Goal: Information Seeking & Learning: Check status

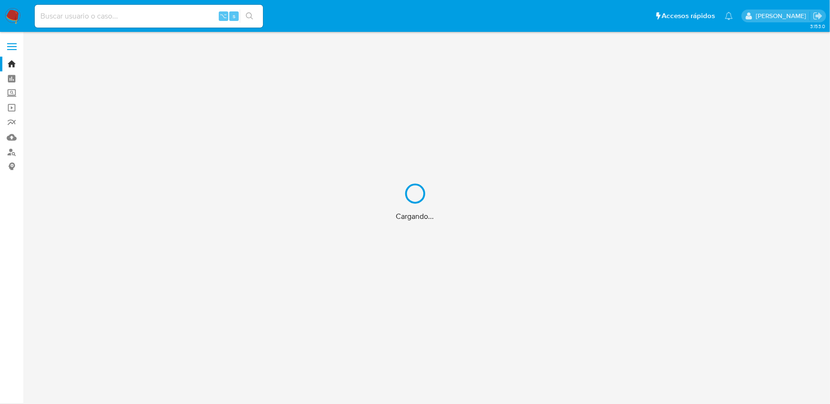
click at [187, 19] on input at bounding box center [149, 16] width 228 height 12
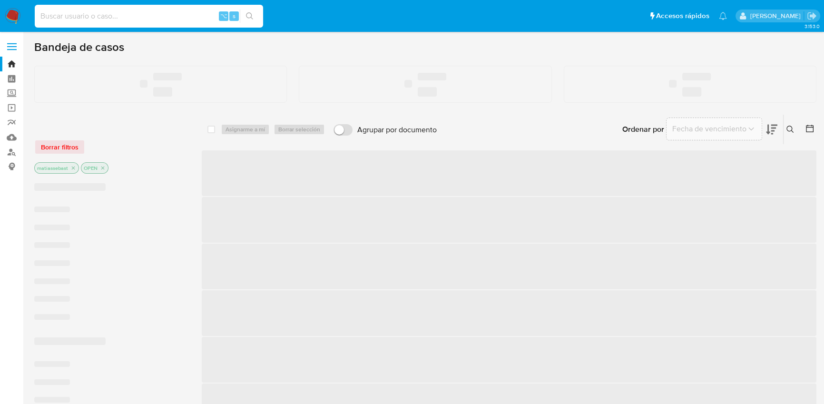
click at [187, 19] on input at bounding box center [149, 16] width 228 height 12
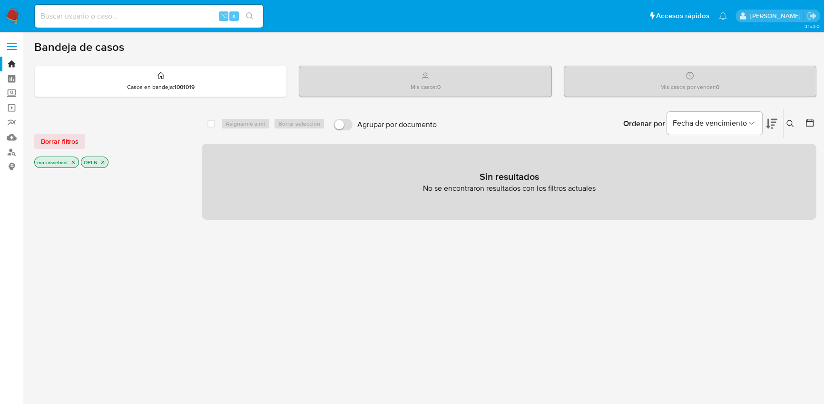
click at [13, 49] on span at bounding box center [12, 49] width 10 height 1
click at [0, 0] on input "checkbox" at bounding box center [0, 0] width 0 height 0
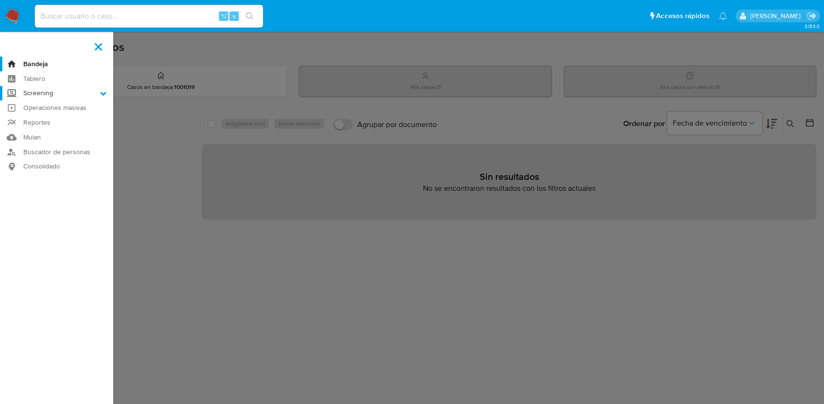
click at [102, 93] on icon at bounding box center [103, 94] width 6 height 4
click at [0, 0] on input "Screening" at bounding box center [0, 0] width 0 height 0
click at [103, 93] on icon at bounding box center [103, 93] width 7 height 7
click at [0, 0] on input "Screening" at bounding box center [0, 0] width 0 height 0
drag, startPoint x: 166, startPoint y: 37, endPoint x: 214, endPoint y: 20, distance: 51.0
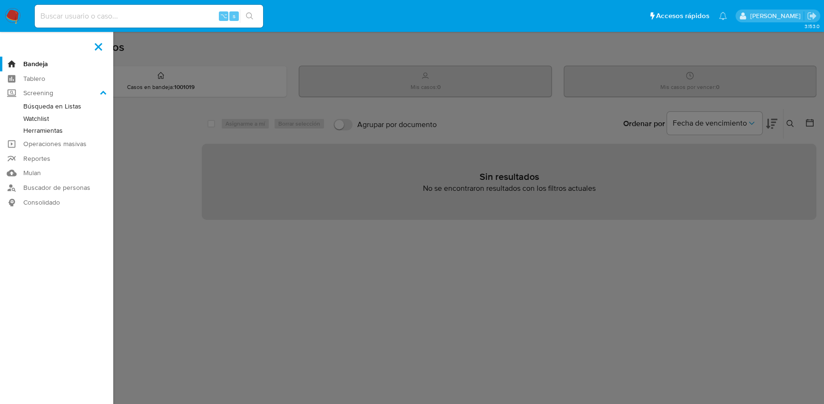
click at [168, 35] on label at bounding box center [412, 202] width 824 height 404
click at [0, 0] on input "checkbox" at bounding box center [0, 0] width 0 height 0
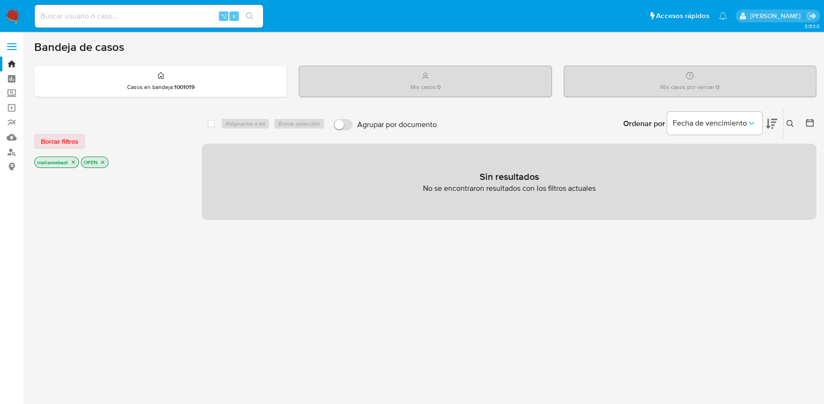
click at [251, 16] on icon "search-icon" at bounding box center [250, 16] width 8 height 8
click at [224, 17] on span "⌥" at bounding box center [223, 15] width 7 height 9
click at [233, 16] on span "s" at bounding box center [234, 15] width 3 height 9
click at [194, 17] on input at bounding box center [149, 16] width 228 height 12
paste input "33.363.041/0001-00"
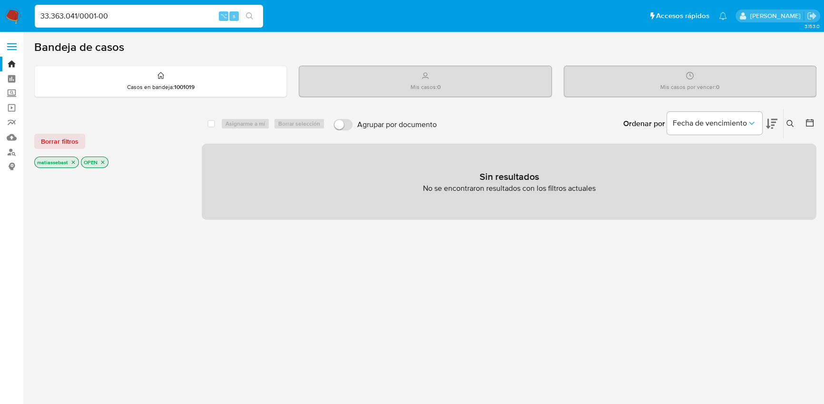
type input "33.363.041/0001-00"
click at [103, 162] on icon "close-filter" at bounding box center [103, 162] width 6 height 6
click at [73, 162] on icon "close-filter" at bounding box center [73, 163] width 3 height 3
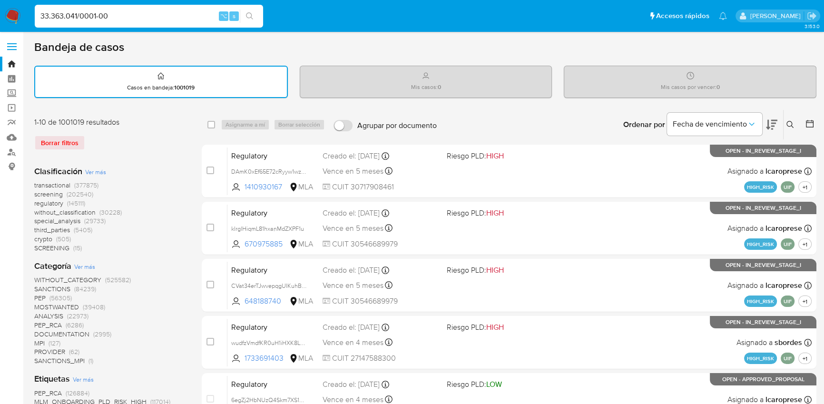
click at [12, 47] on span at bounding box center [12, 46] width 10 height 1
click at [0, 0] on input "checkbox" at bounding box center [0, 0] width 0 height 0
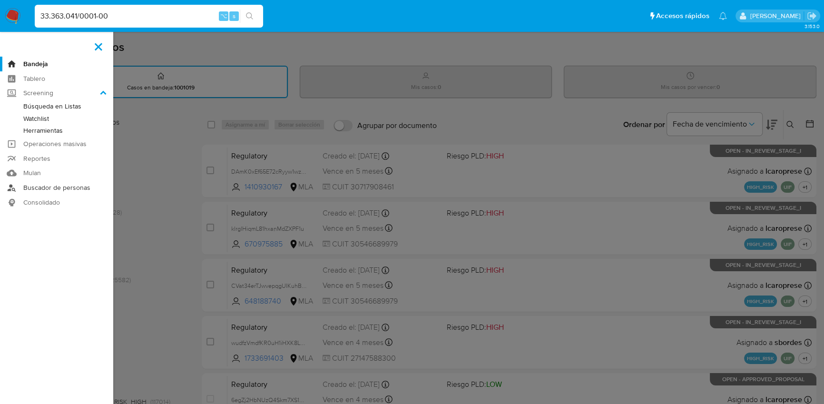
click at [63, 192] on link "Buscador de personas" at bounding box center [56, 187] width 113 height 15
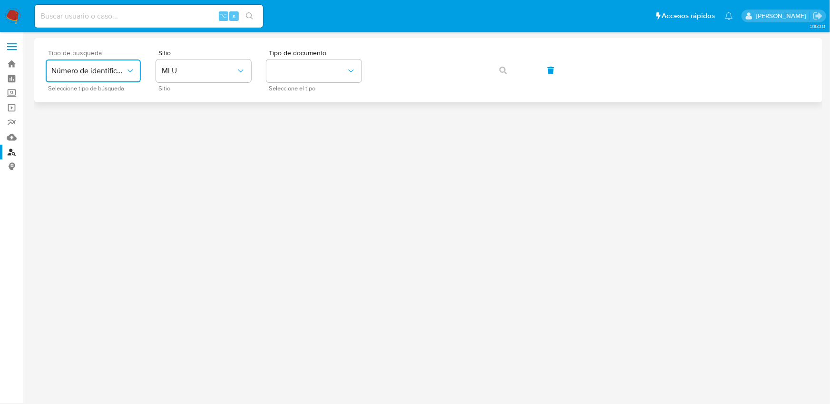
click at [94, 71] on span "Número de identificación" at bounding box center [88, 71] width 74 height 10
drag, startPoint x: 114, startPoint y: 108, endPoint x: 166, endPoint y: 81, distance: 59.2
click at [114, 108] on span "Número de identificación" at bounding box center [90, 101] width 78 height 19
click at [190, 70] on button "site_id" at bounding box center [203, 70] width 95 height 23
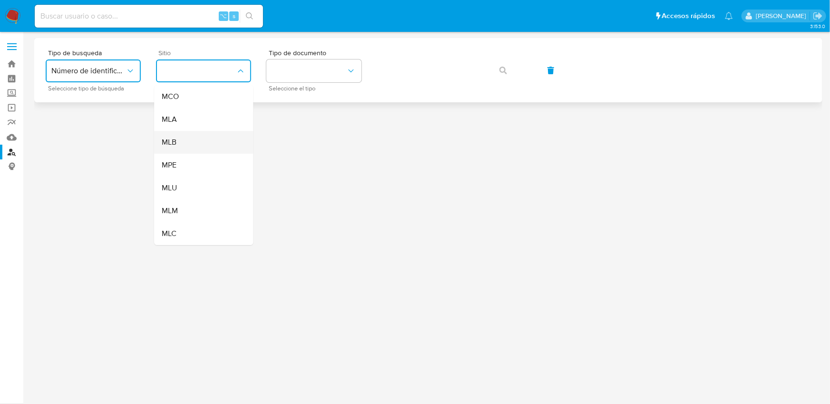
click at [197, 140] on div "MLB" at bounding box center [201, 142] width 78 height 23
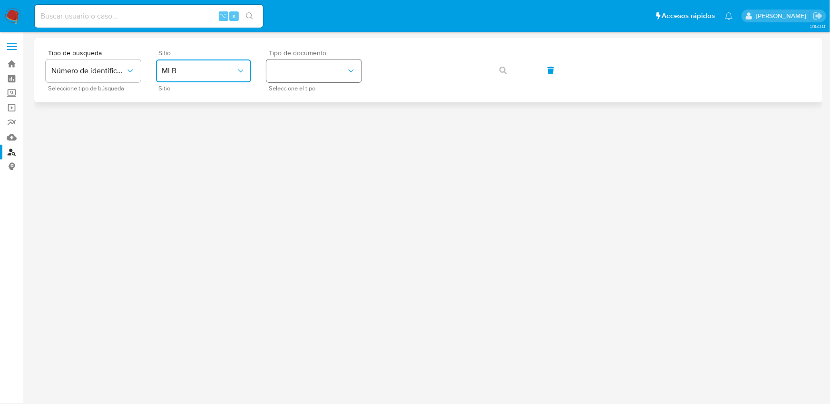
click at [289, 74] on button "identificationType" at bounding box center [313, 70] width 95 height 23
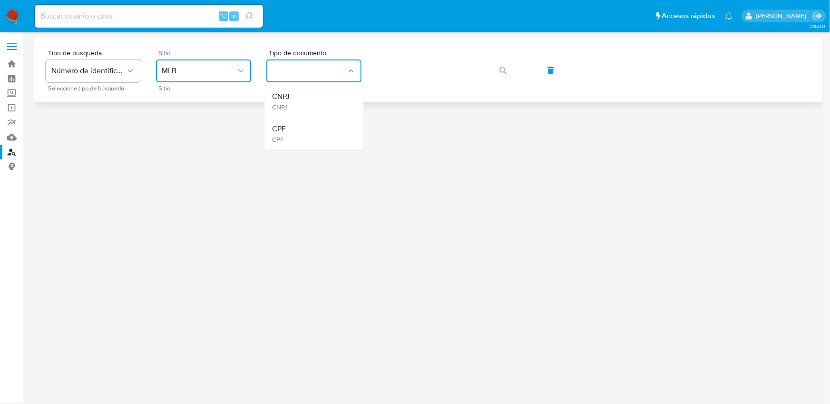
drag, startPoint x: 315, startPoint y: 103, endPoint x: 364, endPoint y: 83, distance: 52.5
click at [319, 101] on div "CNPJ CNPJ" at bounding box center [311, 101] width 78 height 32
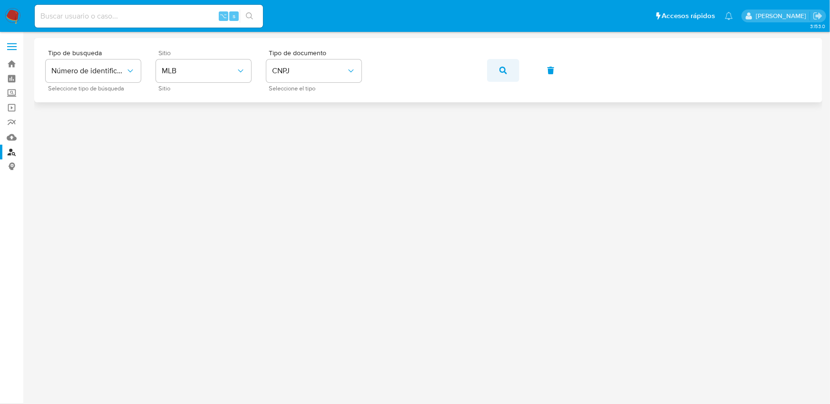
click at [500, 69] on icon "button" at bounding box center [503, 71] width 8 height 8
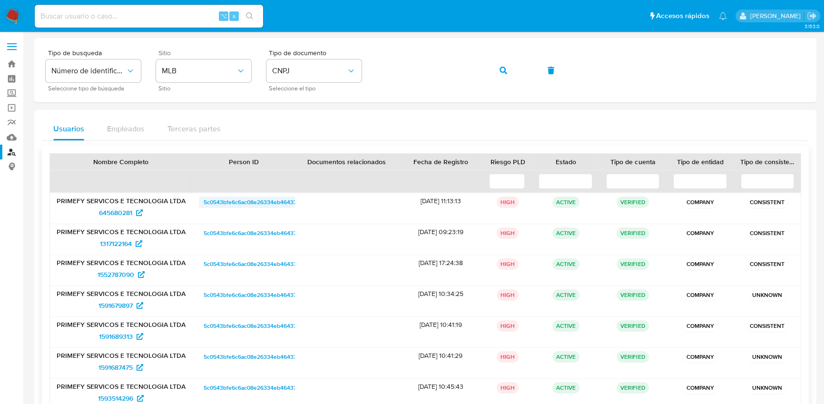
drag, startPoint x: 179, startPoint y: 200, endPoint x: 222, endPoint y: 202, distance: 42.9
click at [181, 200] on p "PRIMEFY SERVICOS E TECNOLOGIA LTDA" at bounding box center [121, 200] width 129 height 9
click at [105, 214] on span "645680281" at bounding box center [115, 212] width 33 height 15
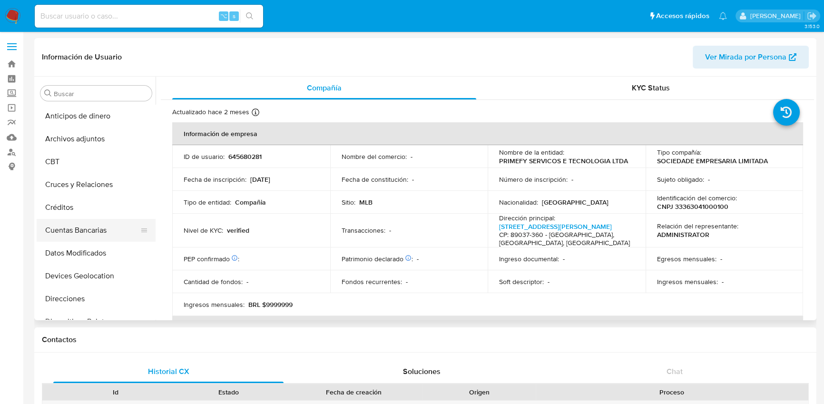
select select "10"
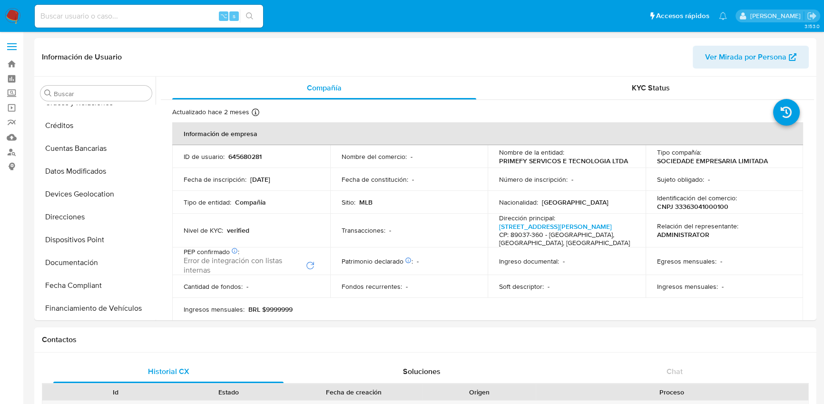
scroll to position [228, 0]
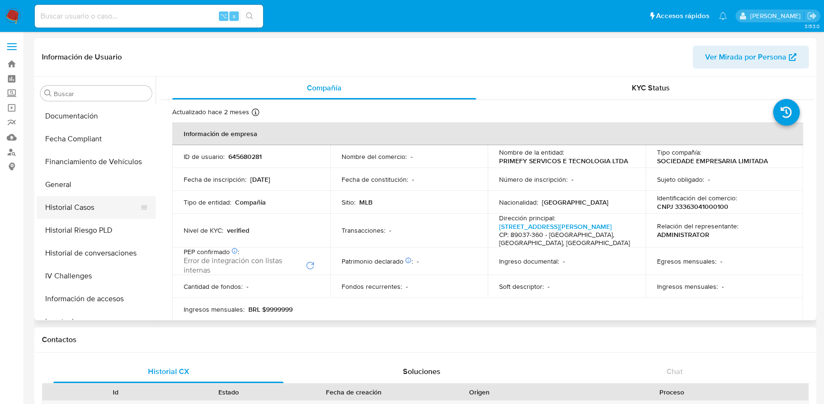
click at [87, 210] on button "Historial Casos" at bounding box center [92, 207] width 111 height 23
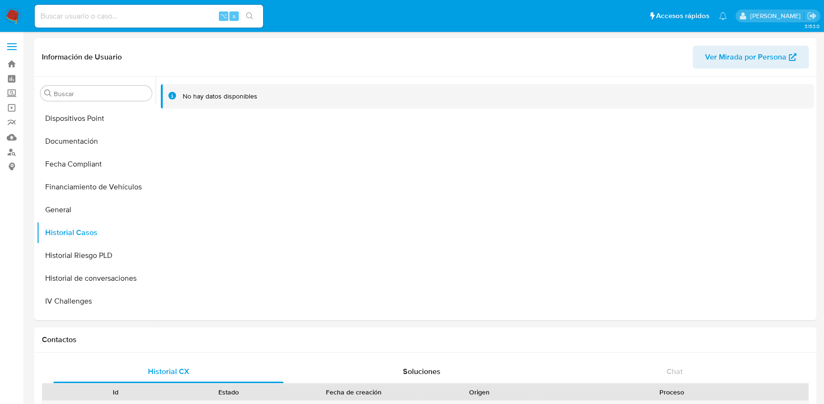
scroll to position [76, 0]
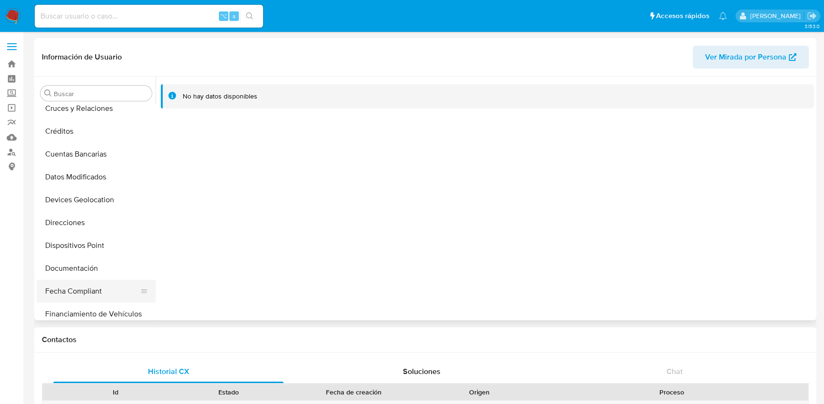
click at [86, 290] on button "Fecha Compliant" at bounding box center [92, 291] width 111 height 23
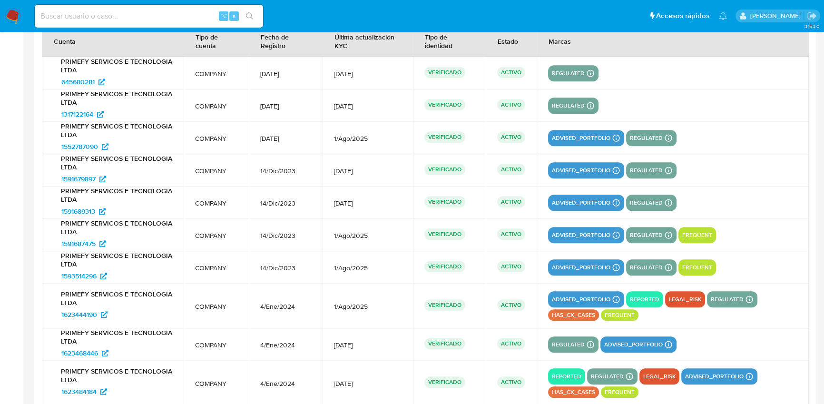
scroll to position [1287, 0]
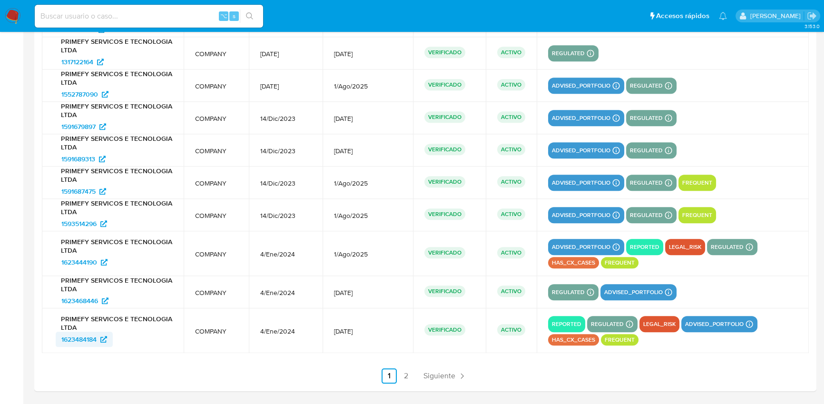
click at [92, 338] on span "1623484184" at bounding box center [78, 339] width 35 height 15
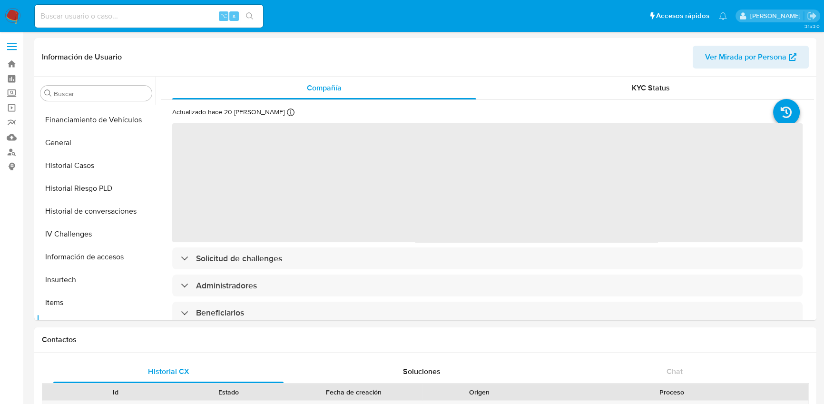
scroll to position [241, 0]
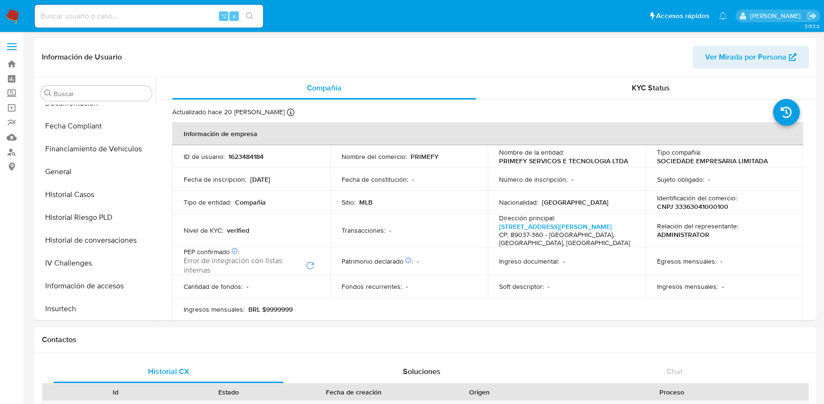
select select "10"
click at [87, 195] on button "Historial Casos" at bounding box center [92, 194] width 111 height 23
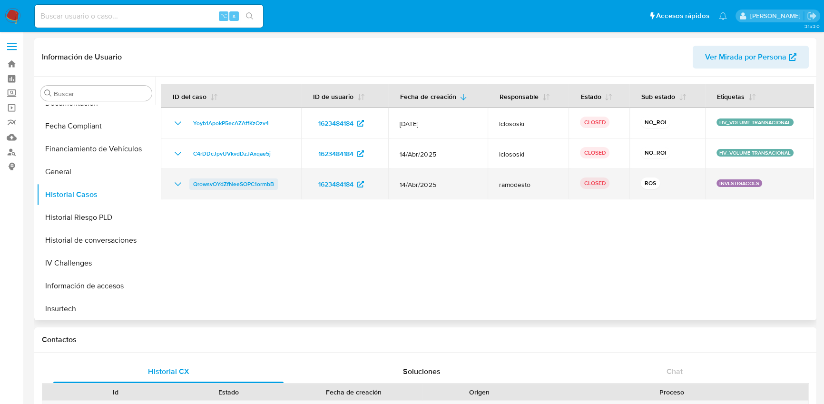
click at [227, 183] on span "QrowsvOYdZfNeeSOPC1ormbB" at bounding box center [233, 183] width 81 height 11
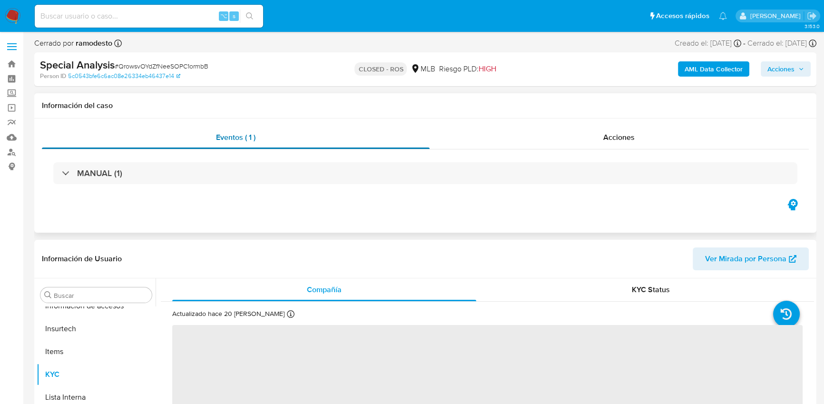
scroll to position [424, 0]
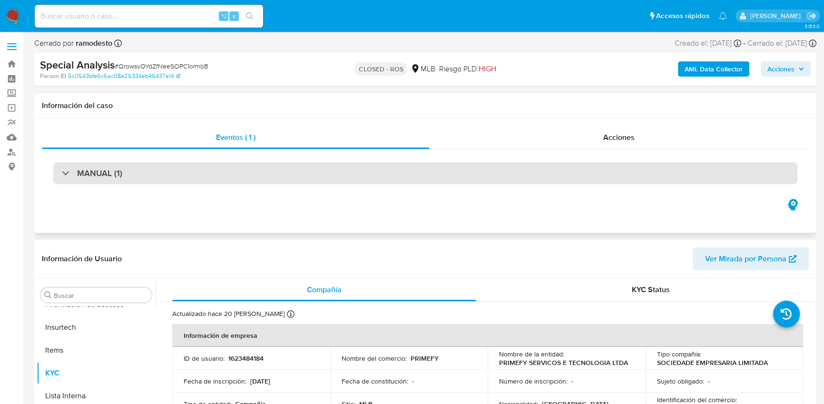
click at [248, 172] on div "MANUAL (1)" at bounding box center [425, 173] width 744 height 22
select select "10"
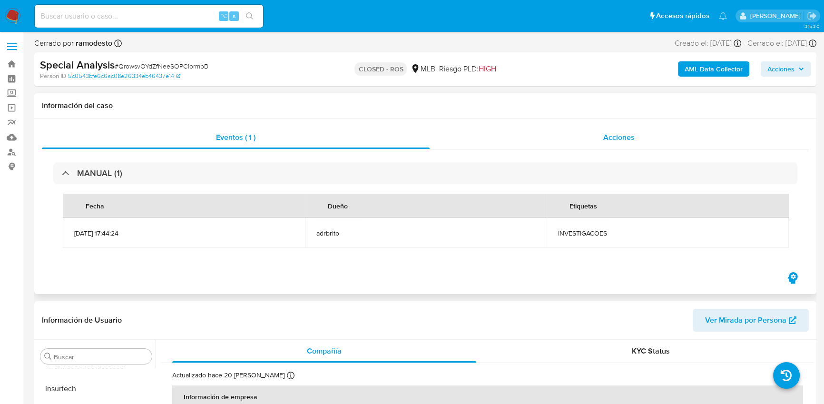
click at [590, 138] on div "Acciones" at bounding box center [620, 137] width 380 height 23
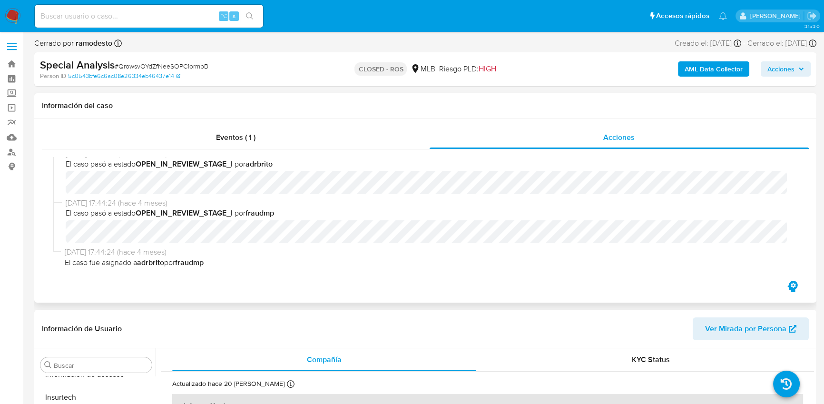
scroll to position [297, 0]
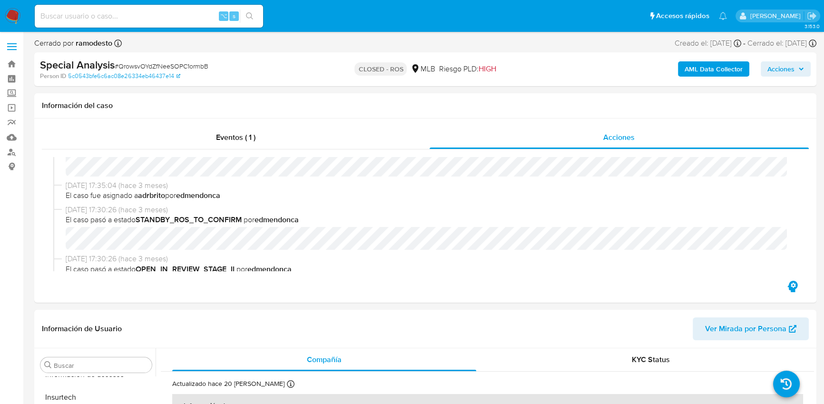
click at [171, 64] on span "# QrowsvOYdZfNeeSOPC1ormbB" at bounding box center [162, 66] width 94 height 10
click at [208, 64] on span "# QrowsvOYdZfNeeSOPC1ormbB" at bounding box center [162, 66] width 94 height 10
drag, startPoint x: 212, startPoint y: 64, endPoint x: 117, endPoint y: 68, distance: 95.3
click at [117, 68] on div "Special Analysis # QrowsvOYdZfNeeSOPC1ormbB" at bounding box center [167, 65] width 254 height 14
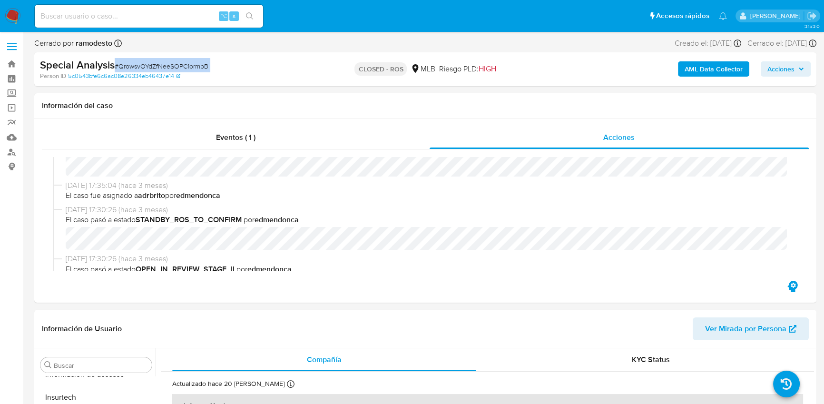
copy span "# QrowsvOYdZfNeeSOPC1ormbB"
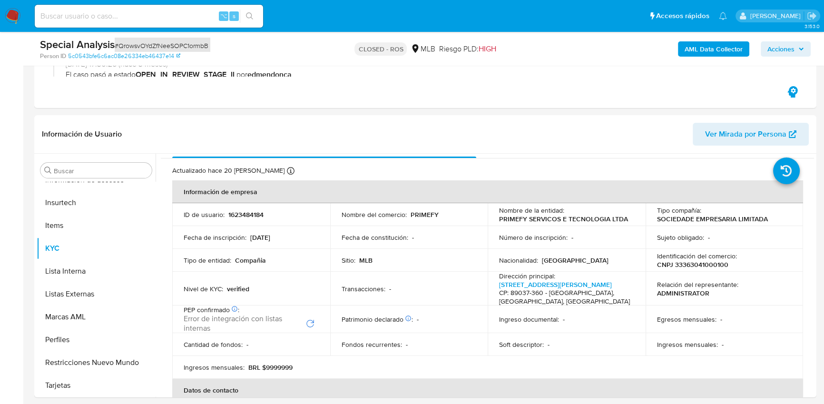
scroll to position [10, 0]
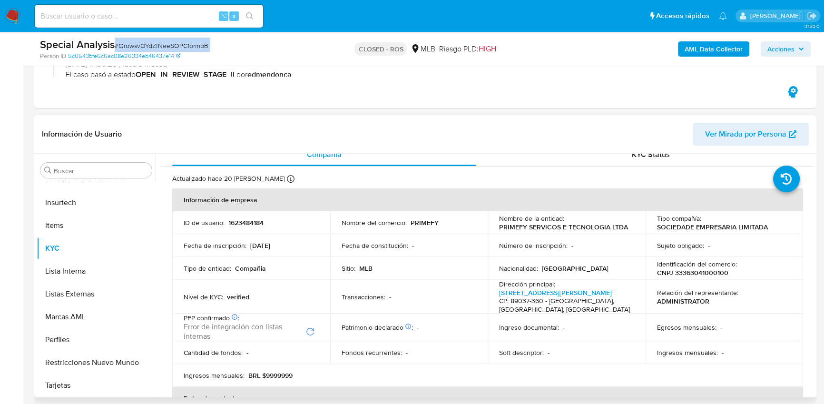
click at [542, 225] on p "PRIMEFY SERVICOS E TECNOLOGIA LTDA" at bounding box center [563, 227] width 129 height 9
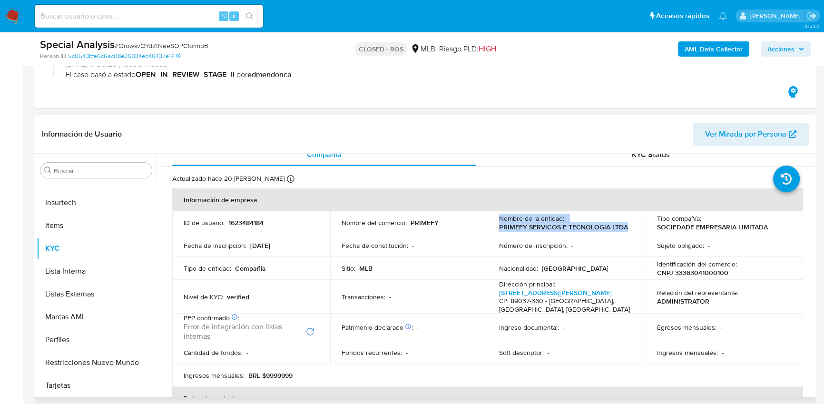
click at [542, 225] on p "PRIMEFY SERVICOS E TECNOLOGIA LTDA" at bounding box center [563, 227] width 129 height 9
click at [548, 225] on p "PRIMEFY SERVICOS E TECNOLOGIA LTDA" at bounding box center [563, 227] width 129 height 9
click at [624, 225] on p "PRIMEFY SERVICOS E TECNOLOGIA LTDA" at bounding box center [563, 227] width 129 height 9
drag, startPoint x: 547, startPoint y: 219, endPoint x: 498, endPoint y: 228, distance: 50.8
click at [499, 228] on div "Nombre de la entidad : PRIMEFY SERVICOS E TECNOLOGIA LTDA" at bounding box center [566, 222] width 135 height 17
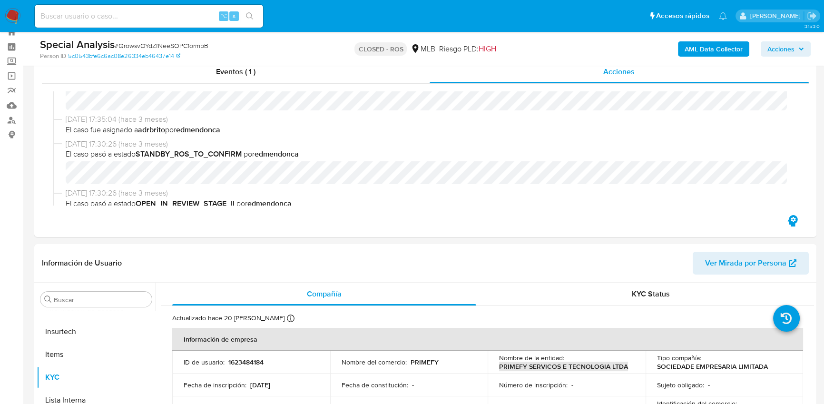
scroll to position [0, 0]
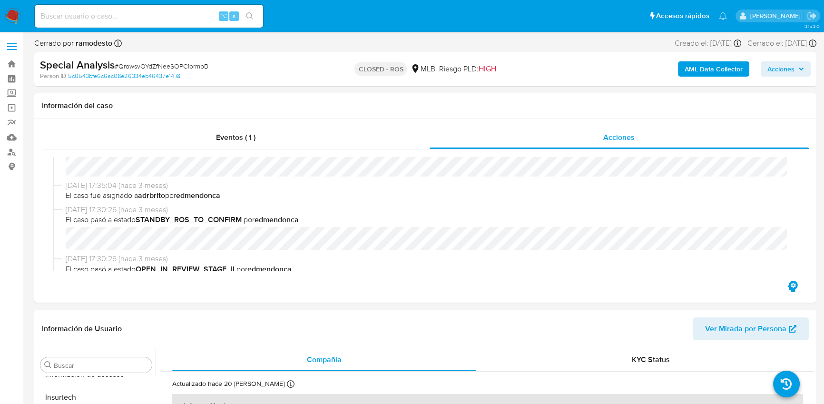
click at [174, 66] on span "# QrowsvOYdZfNeeSOPC1ormbB" at bounding box center [162, 66] width 94 height 10
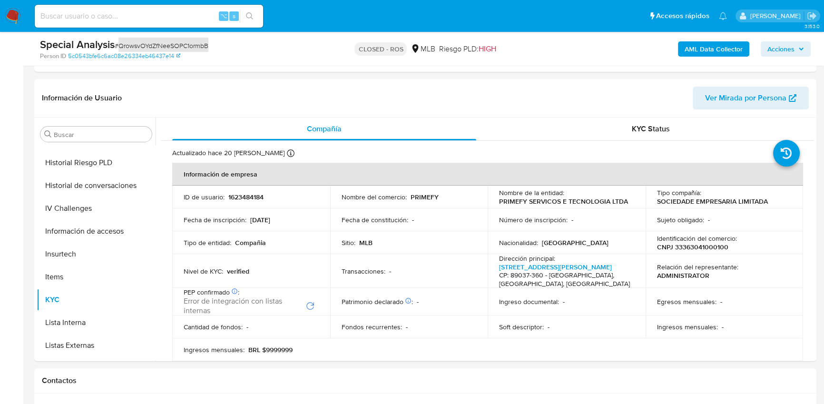
scroll to position [181, 0]
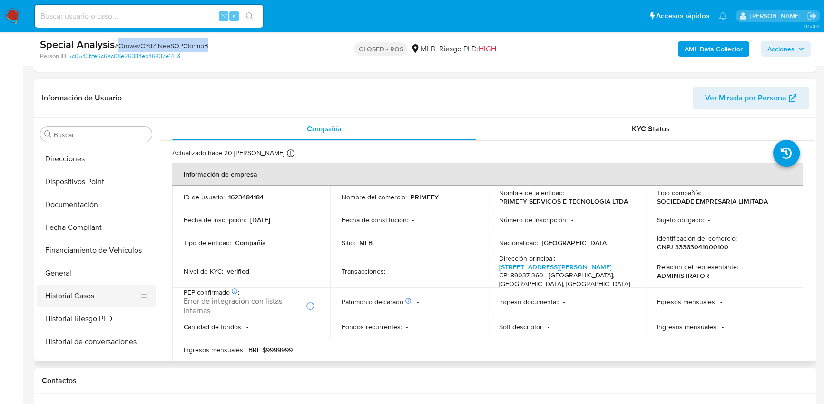
click at [89, 296] on button "Historial Casos" at bounding box center [92, 295] width 111 height 23
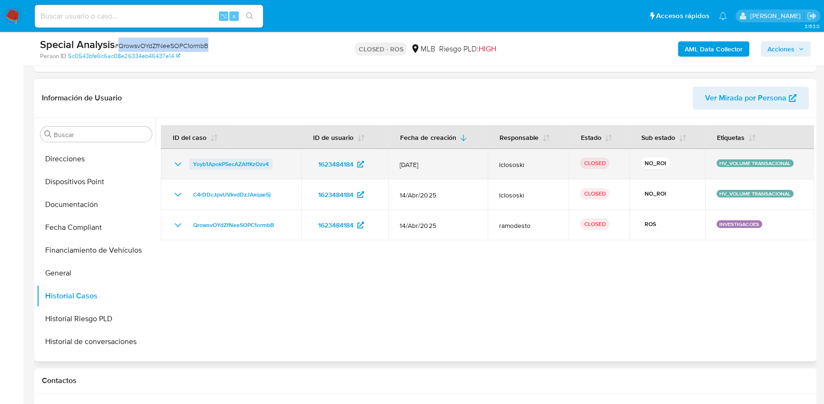
click at [223, 165] on span "Yoyb1ApokP5ecAZAffKzOzv4" at bounding box center [231, 163] width 76 height 11
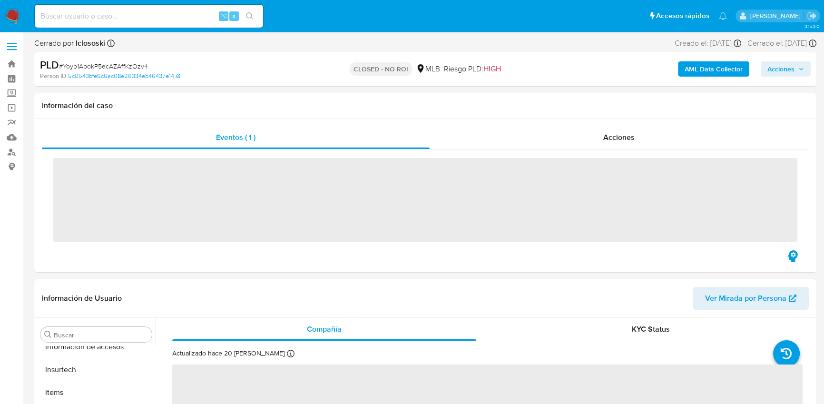
scroll to position [424, 0]
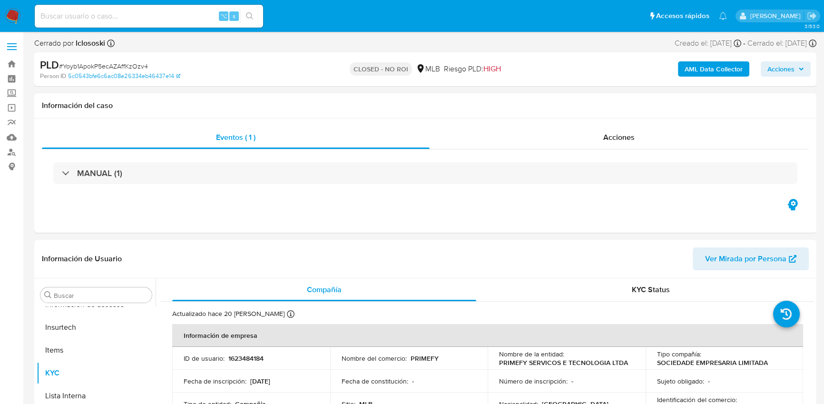
select select "10"
click at [593, 136] on div "Acciones" at bounding box center [620, 137] width 380 height 23
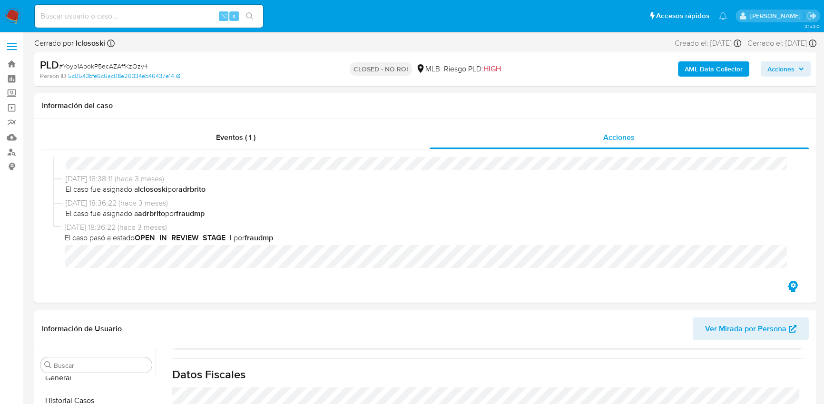
scroll to position [0, 0]
